Goal: Find contact information: Find contact information

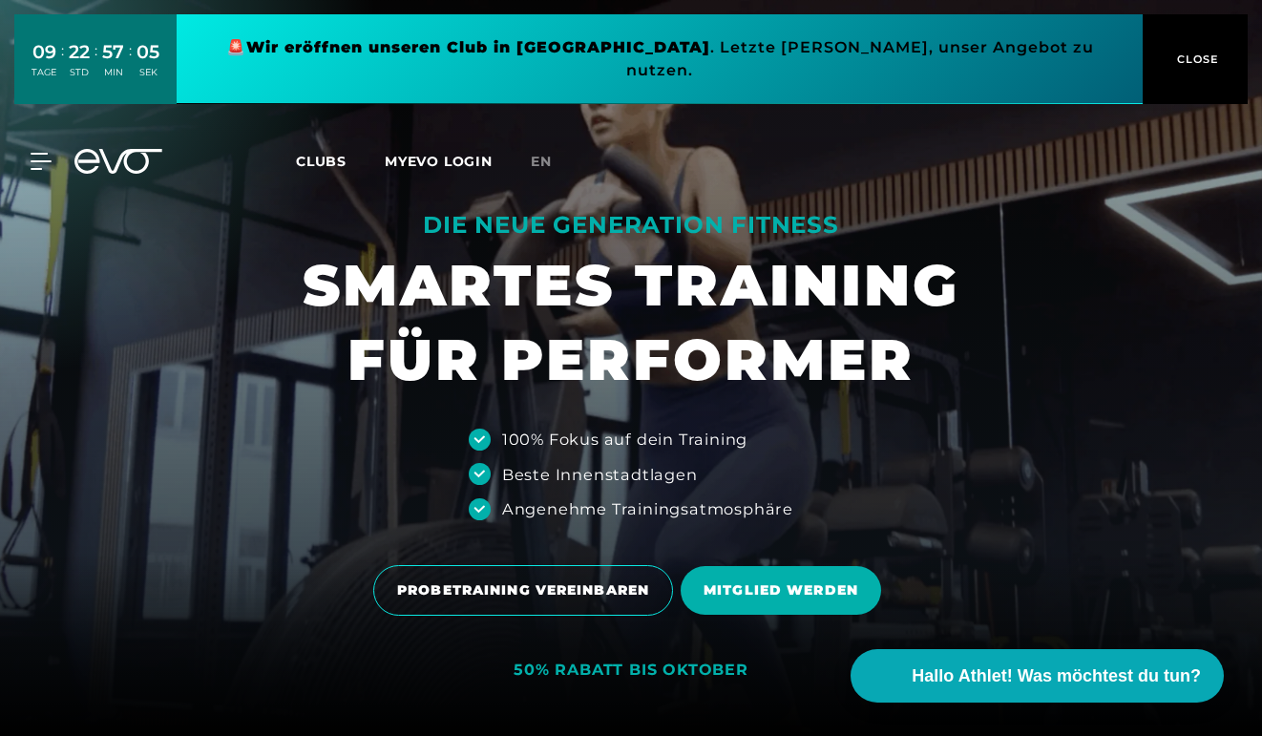
click at [315, 153] on span "Clubs" at bounding box center [321, 161] width 51 height 17
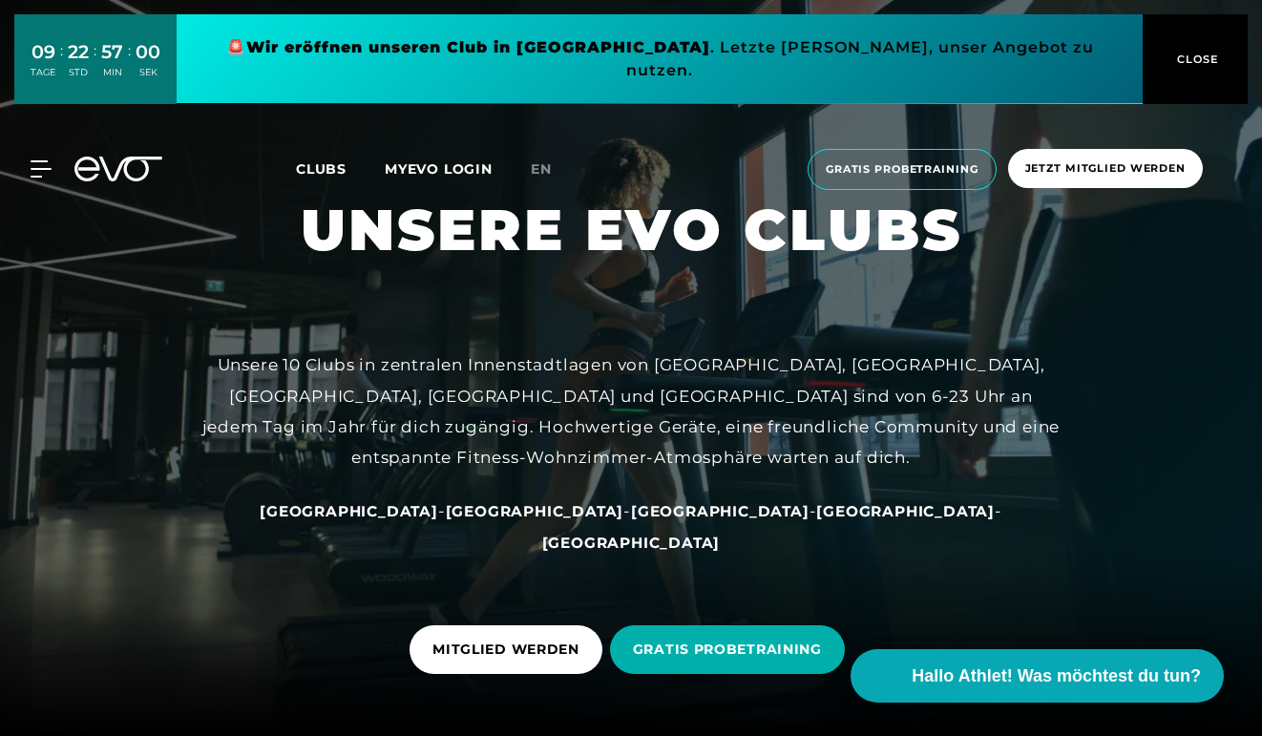
click at [429, 520] on span "[GEOGRAPHIC_DATA]" at bounding box center [349, 511] width 178 height 18
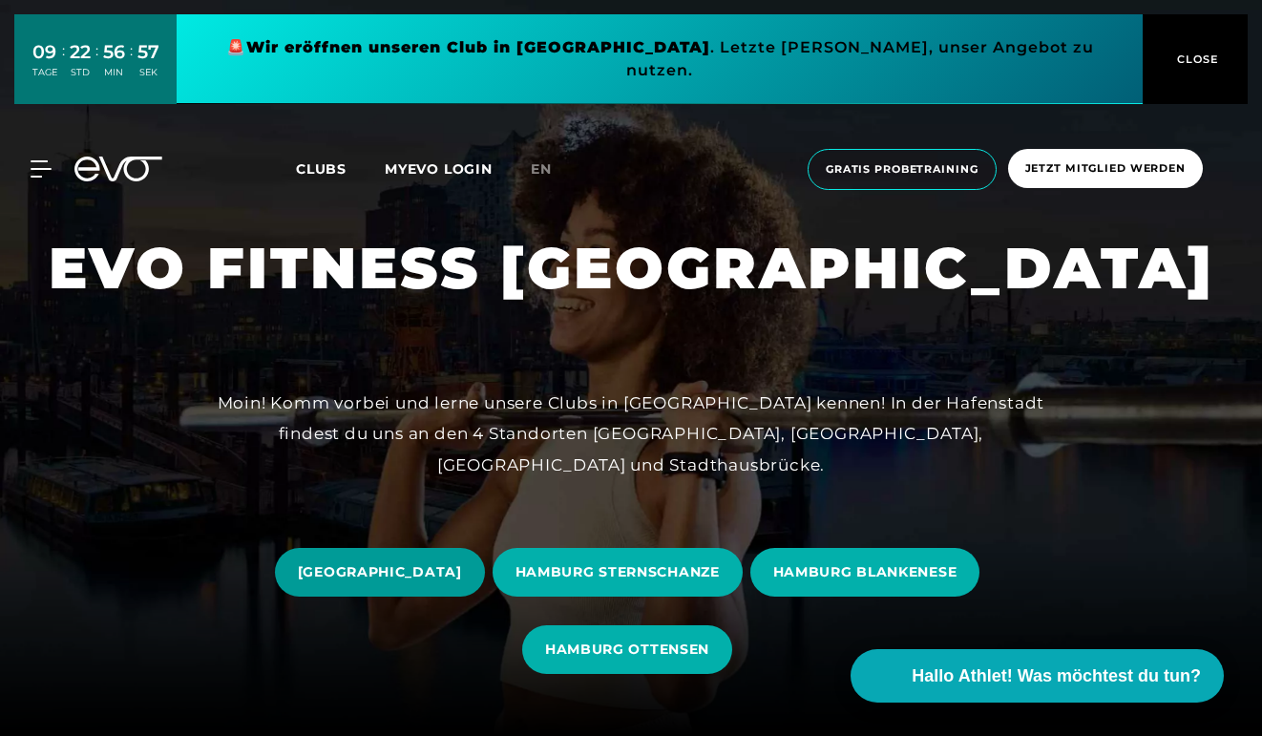
click at [424, 576] on span "[GEOGRAPHIC_DATA]" at bounding box center [380, 572] width 164 height 20
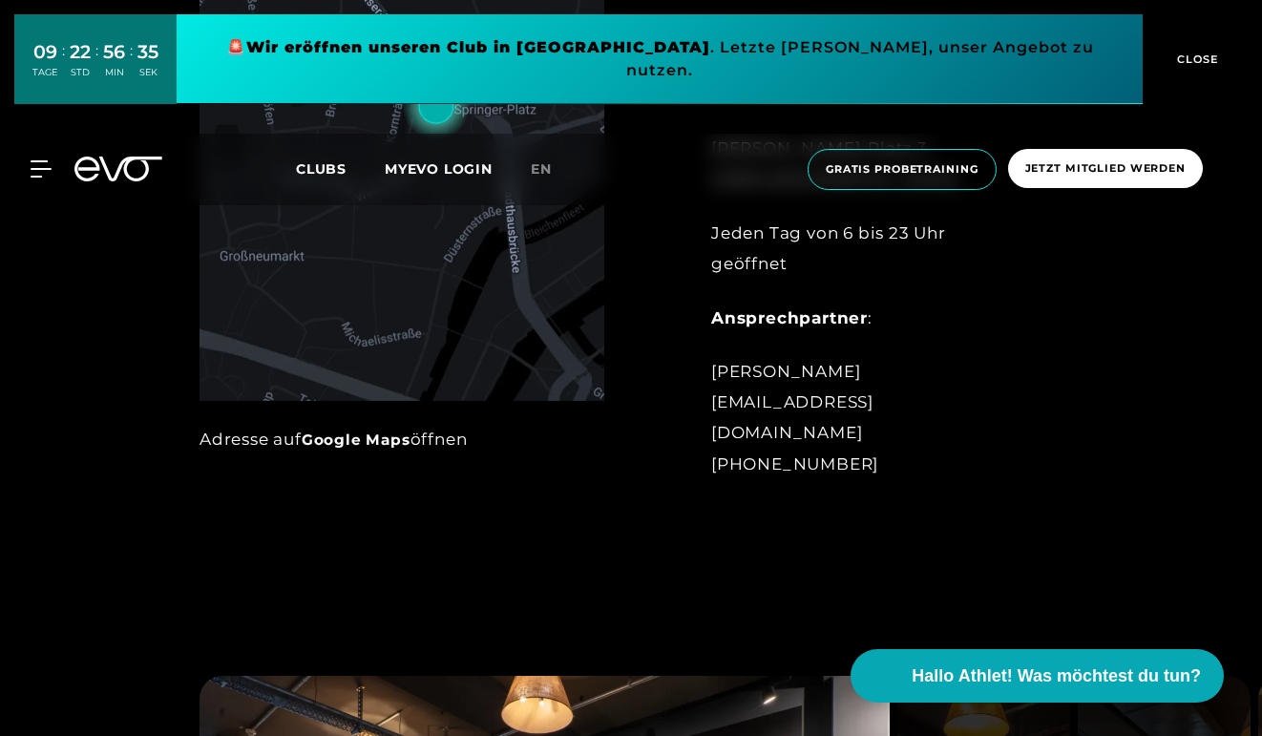
scroll to position [982, 0]
click at [828, 429] on div "[PERSON_NAME] [EMAIL_ADDRESS][DOMAIN_NAME] [PHONE_NUMBER]" at bounding box center [867, 415] width 313 height 123
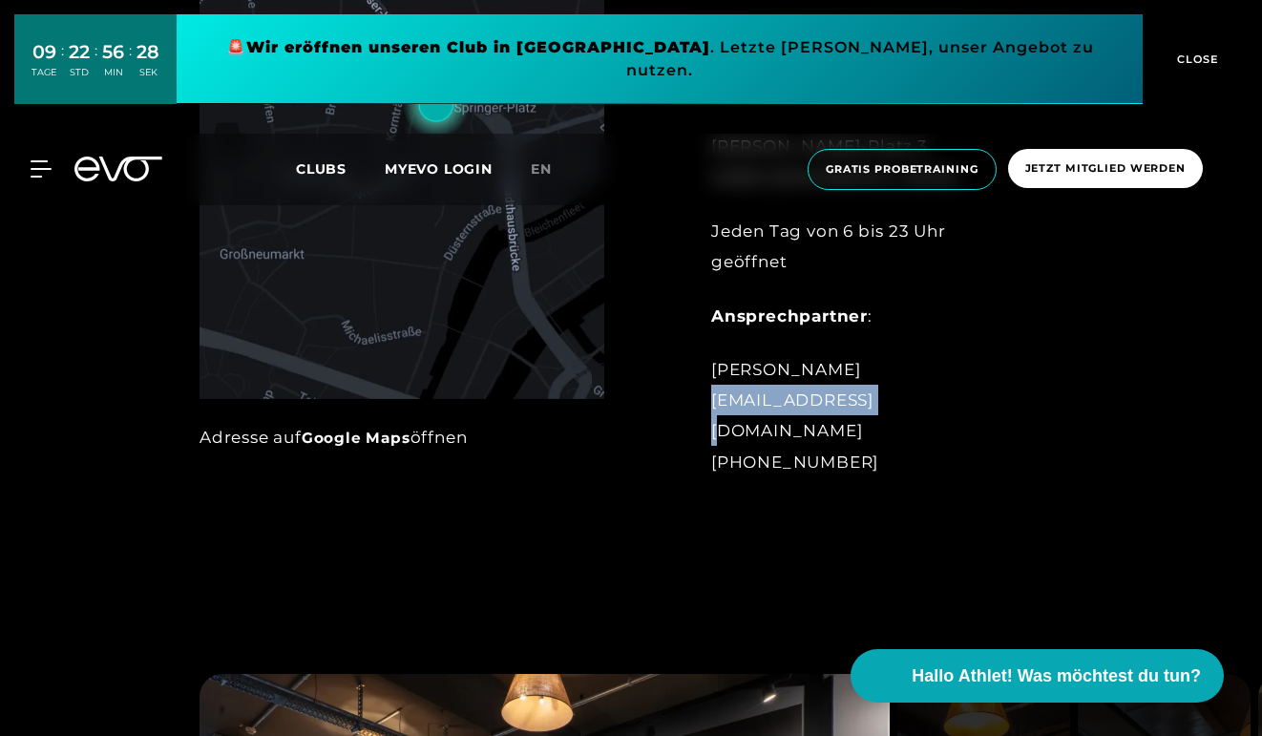
click at [828, 429] on div "[PERSON_NAME] [EMAIL_ADDRESS][DOMAIN_NAME] [PHONE_NUMBER]" at bounding box center [867, 415] width 313 height 123
copy div "[EMAIL_ADDRESS][DOMAIN_NAME]"
